Goal: Task Accomplishment & Management: Complete application form

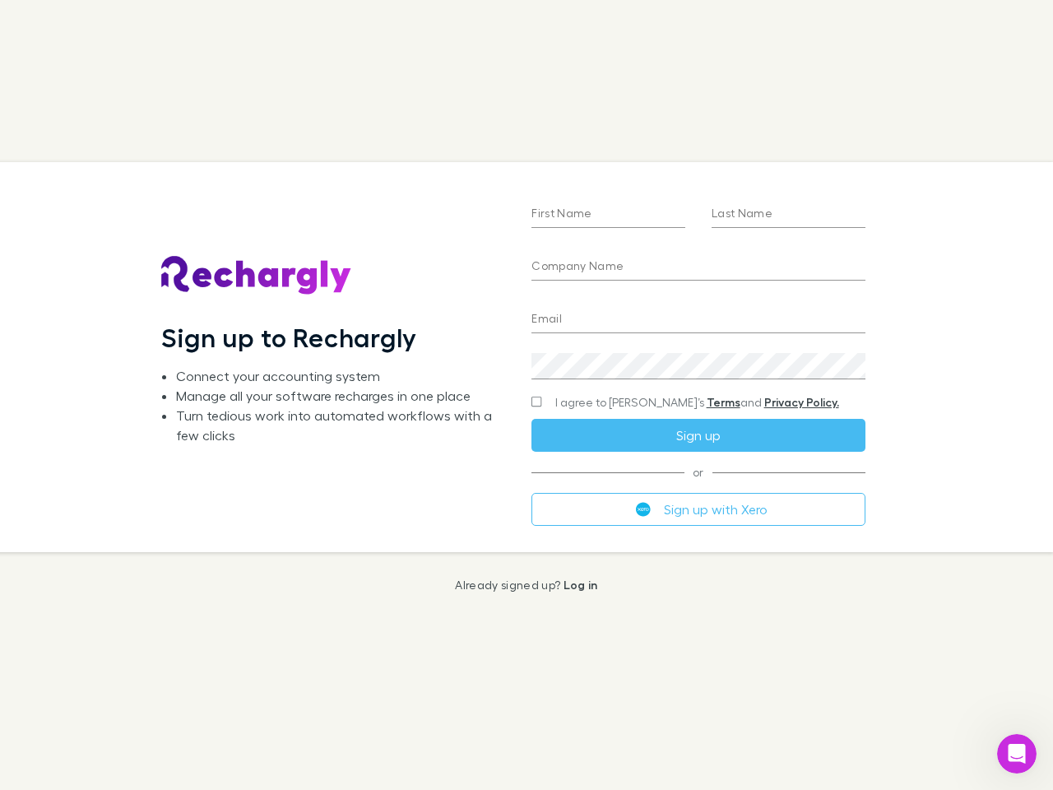
click at [526, 395] on div "First Name Last Name Company Name Email Create a password I agree to Rechargly’…" at bounding box center [697, 356] width 359 height 389
click at [608, 215] on input "First Name" at bounding box center [608, 215] width 154 height 26
click at [788, 215] on input "Last Name" at bounding box center [789, 215] width 154 height 26
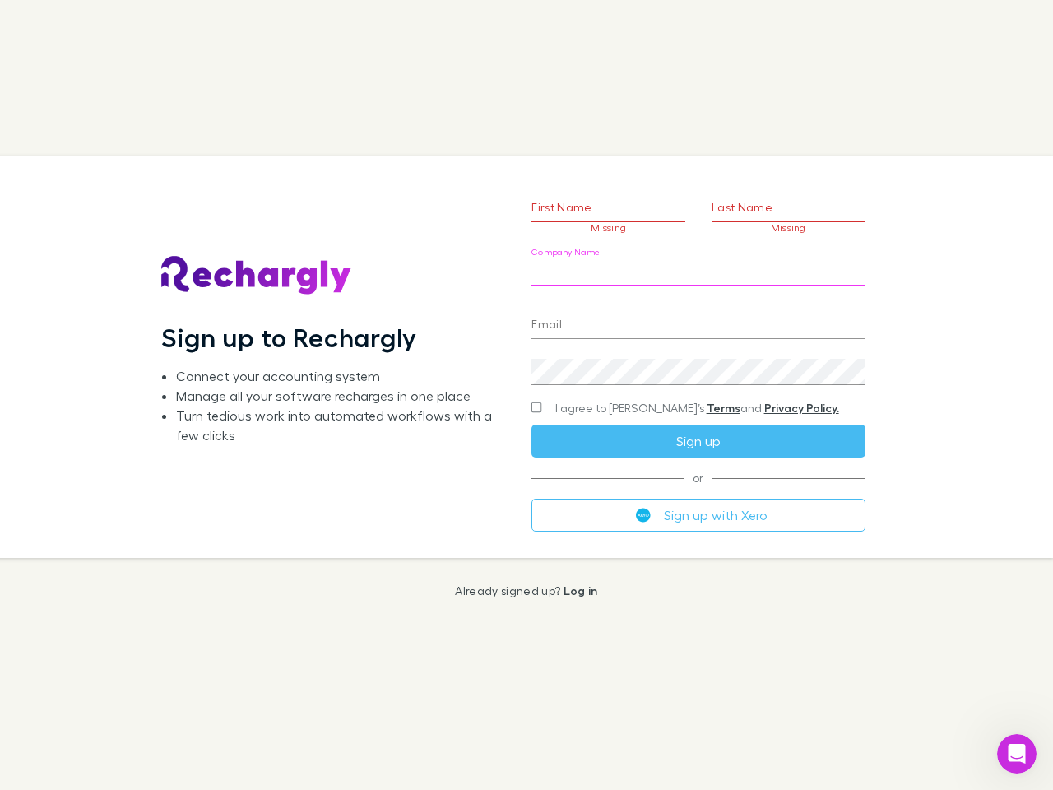
click at [698, 267] on input "Company Name" at bounding box center [697, 273] width 333 height 26
click at [698, 320] on input "Email" at bounding box center [697, 326] width 333 height 26
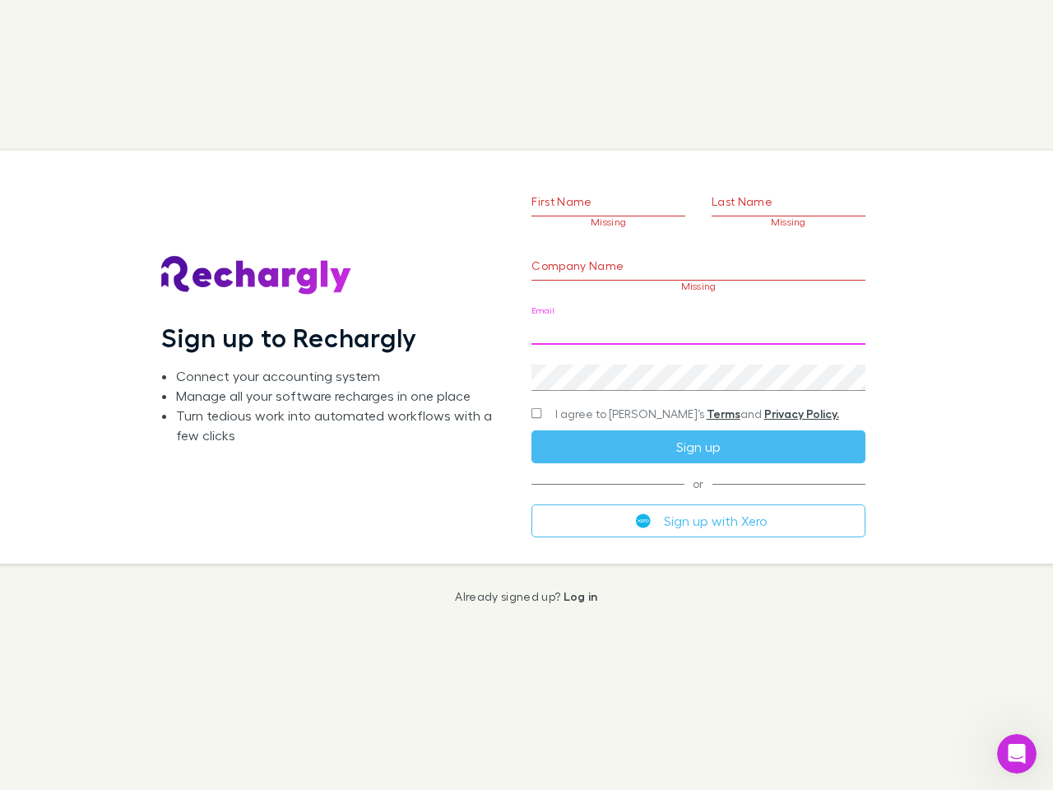
click at [698, 366] on div "Create a password" at bounding box center [697, 370] width 333 height 39
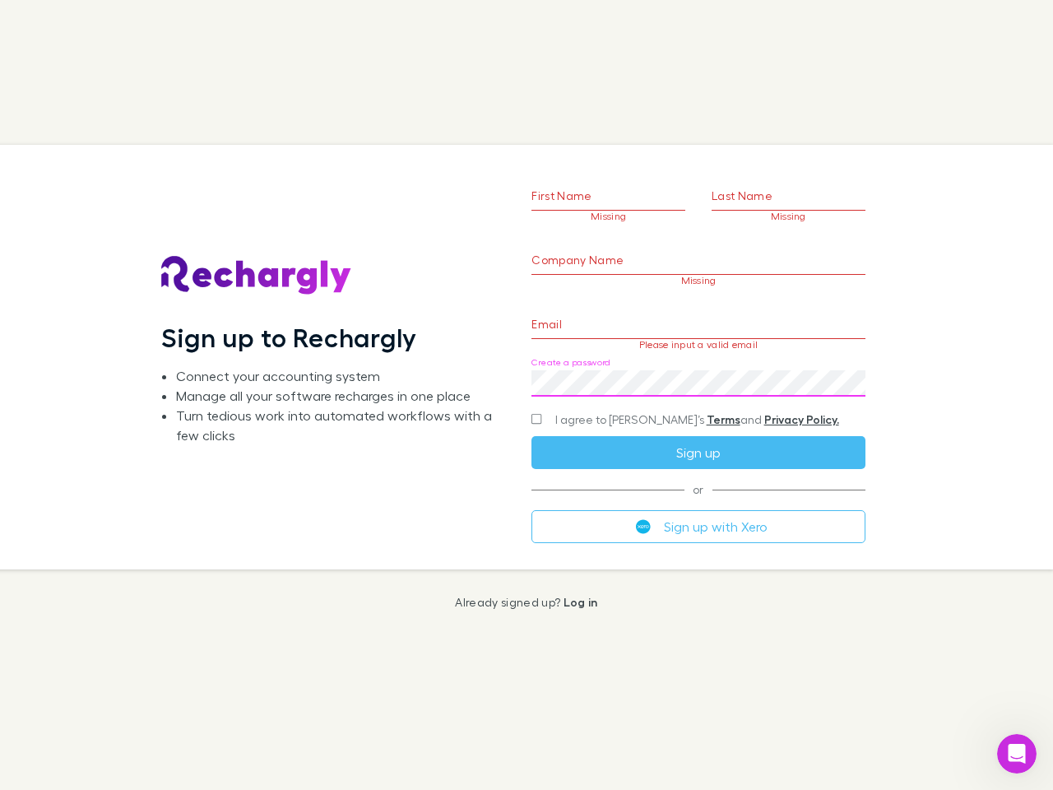
click at [666, 402] on form "First Name Missing Last Name Missing Company Name Missing Email Please input a …" at bounding box center [697, 337] width 333 height 410
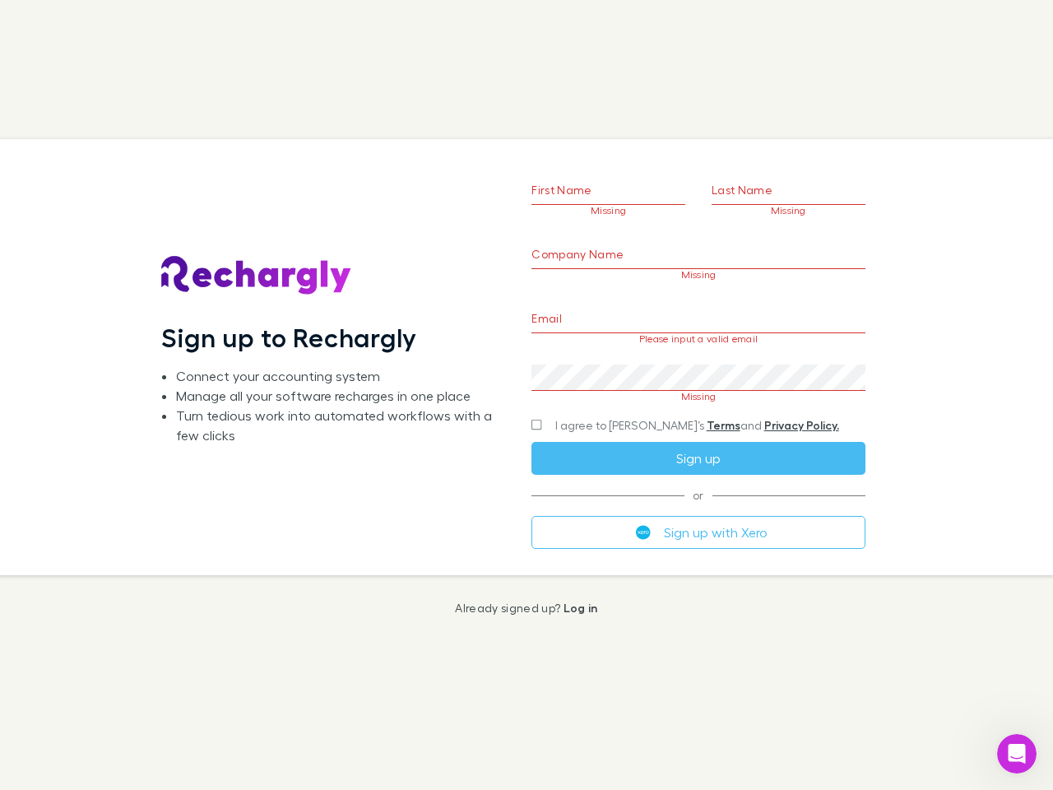
click at [698, 435] on div "I agree to [PERSON_NAME]’s Terms and Privacy Policy." at bounding box center [697, 425] width 333 height 20
click at [698, 509] on form "First Name Missing Last Name Missing Company Name Missing Email Please input a …" at bounding box center [697, 337] width 333 height 422
click at [1017, 754] on icon "Open Intercom Messenger" at bounding box center [1017, 753] width 27 height 27
